Goal: Task Accomplishment & Management: Manage account settings

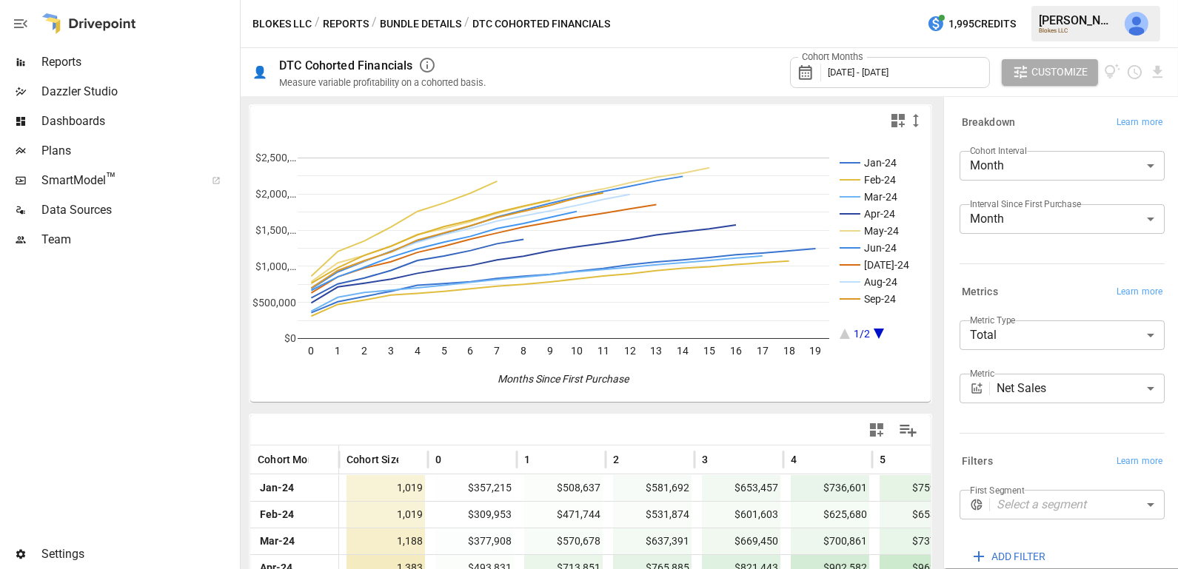
click at [65, 241] on span "Team" at bounding box center [138, 240] width 195 height 18
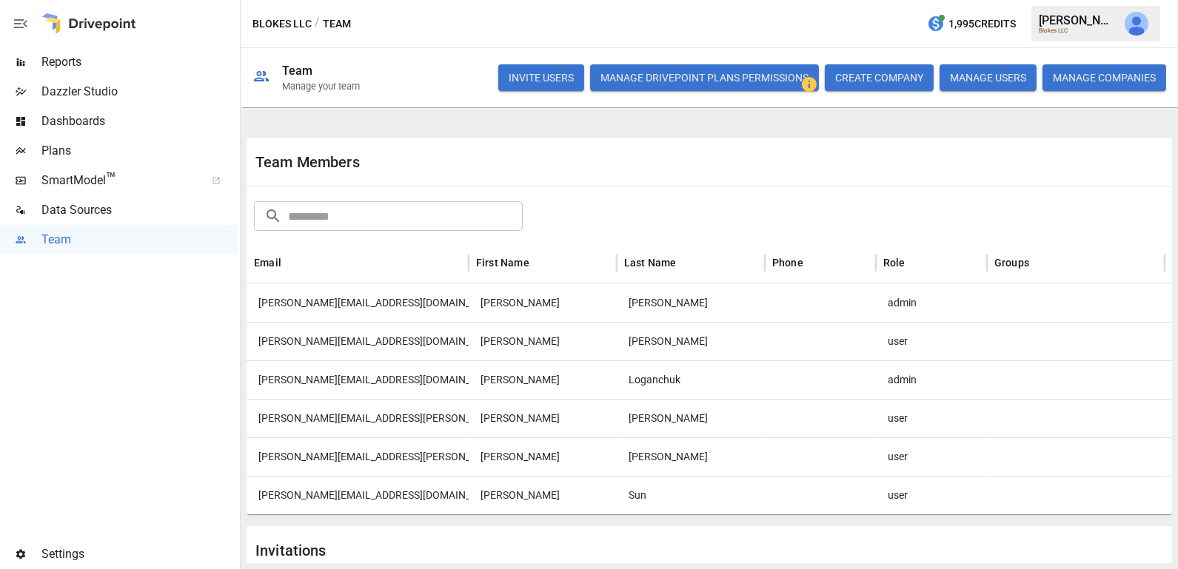
click at [135, 213] on span "Data Sources" at bounding box center [138, 210] width 195 height 18
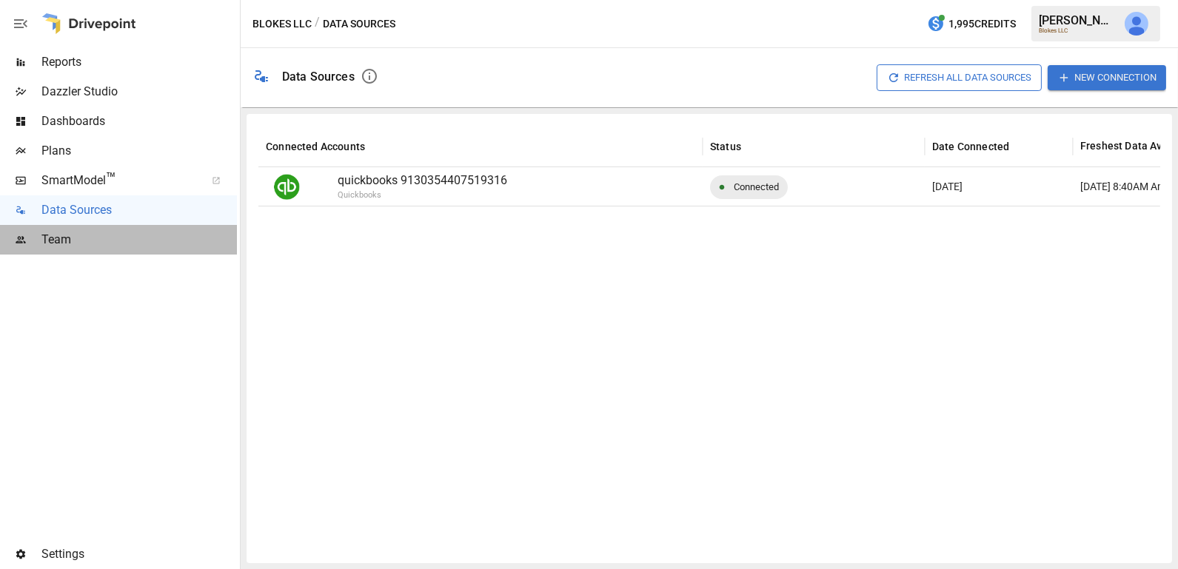
click at [70, 234] on span "Team" at bounding box center [138, 240] width 195 height 18
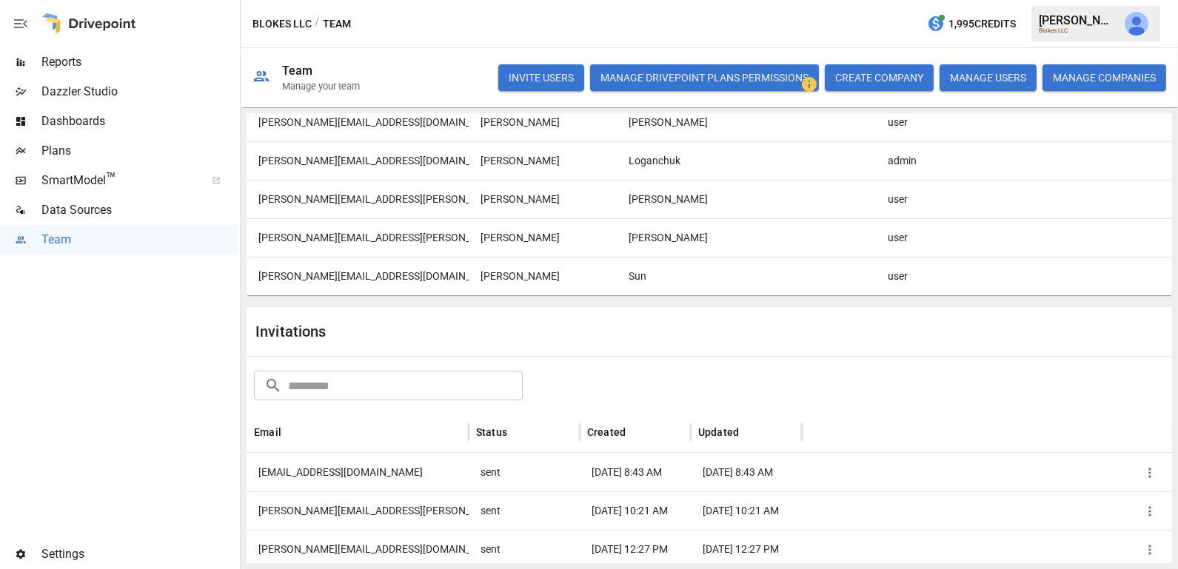
scroll to position [286, 0]
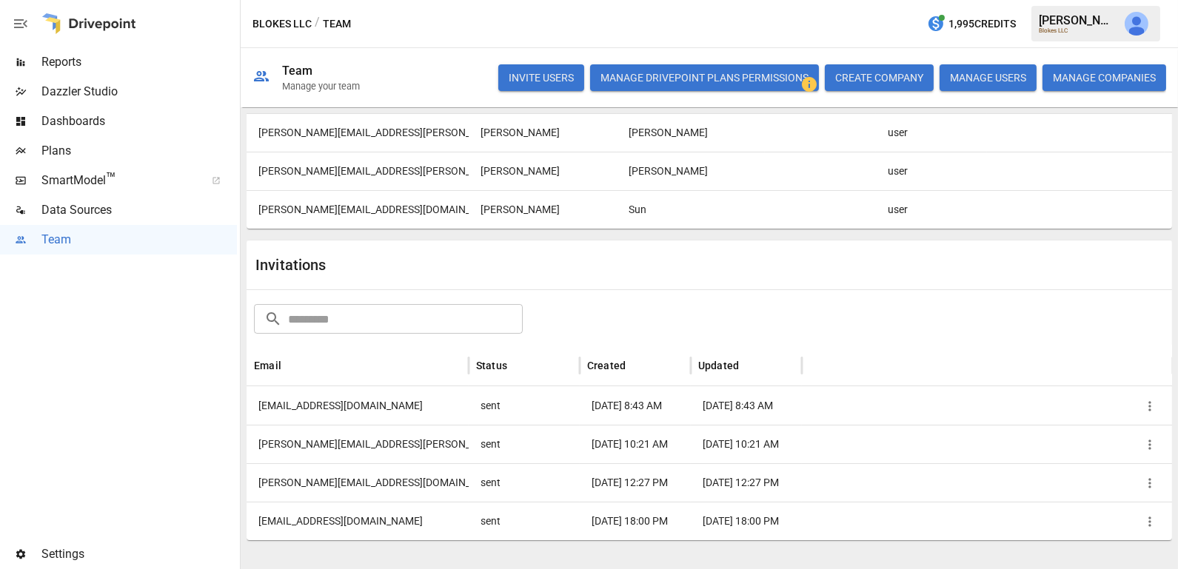
click at [1145, 403] on icon "button" at bounding box center [1149, 406] width 15 height 15
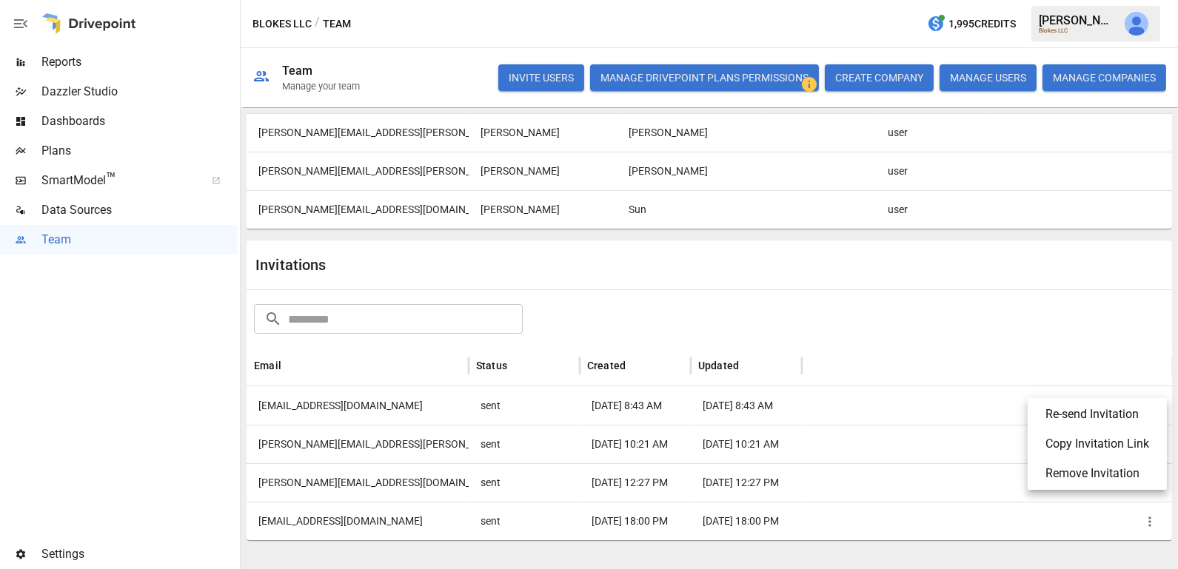
click at [1124, 409] on li "Re-send Invitation" at bounding box center [1096, 415] width 127 height 30
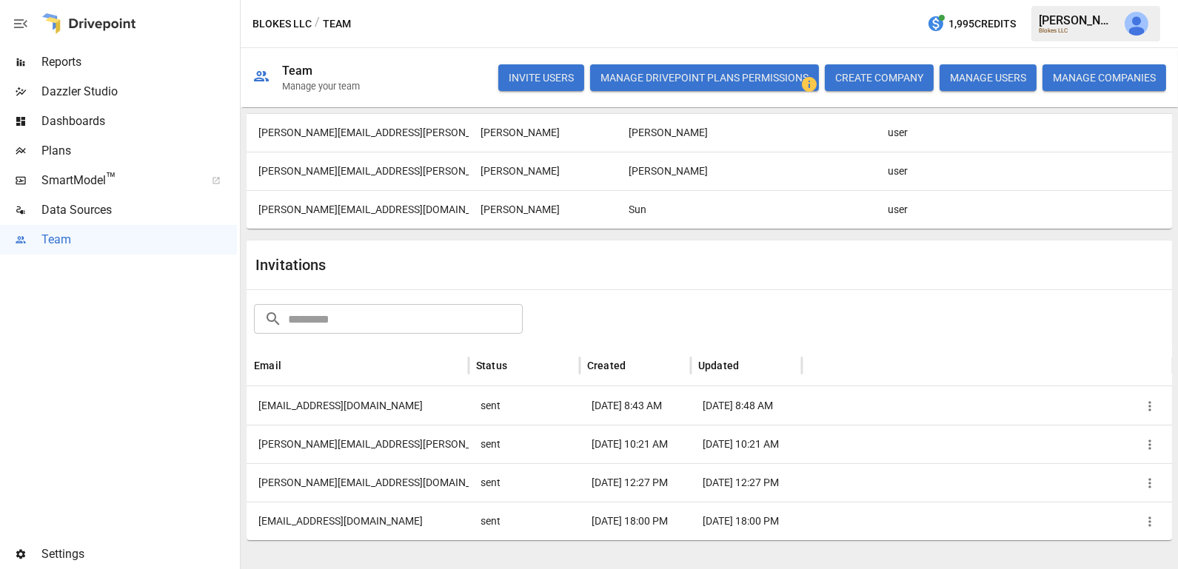
scroll to position [0, 0]
